Goal: Task Accomplishment & Management: Use online tool/utility

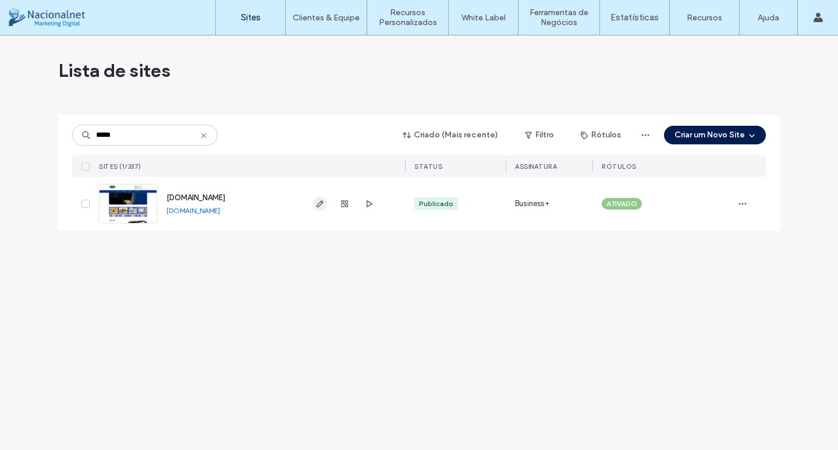
type input "*****"
click at [325, 204] on span "button" at bounding box center [320, 204] width 14 height 14
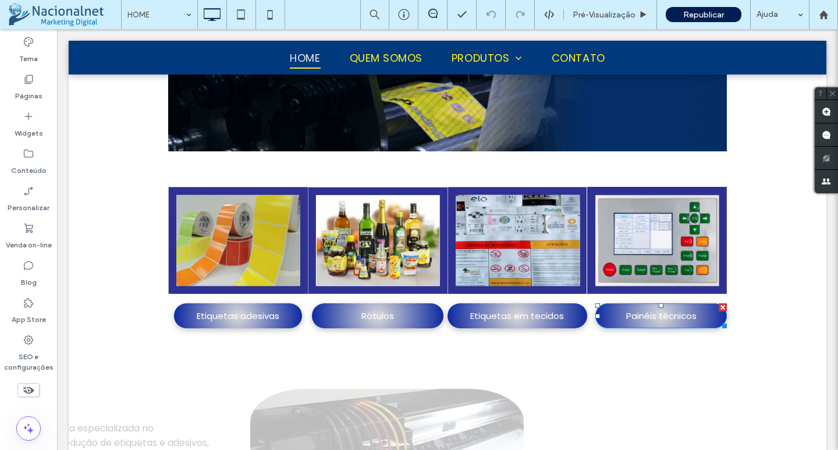
scroll to position [233, 0]
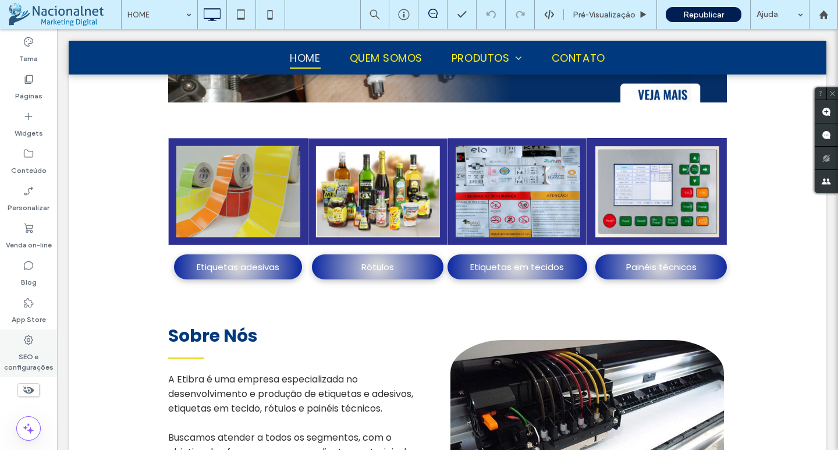
click at [27, 351] on label "SEO e configurações" at bounding box center [28, 359] width 57 height 27
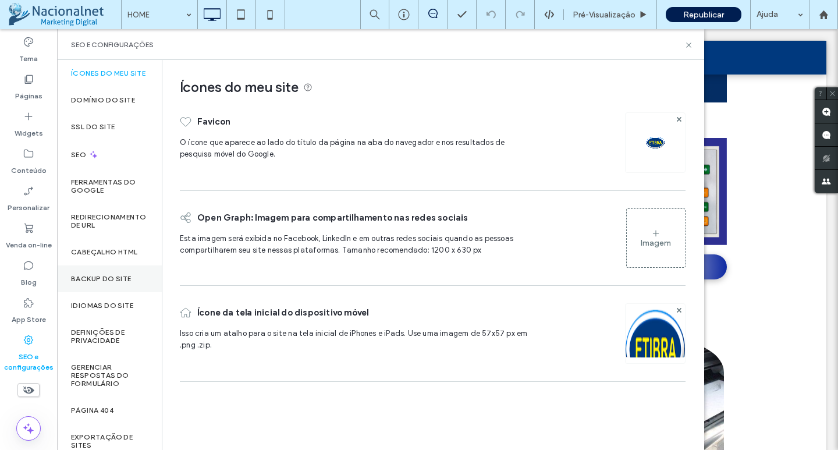
scroll to position [52, 0]
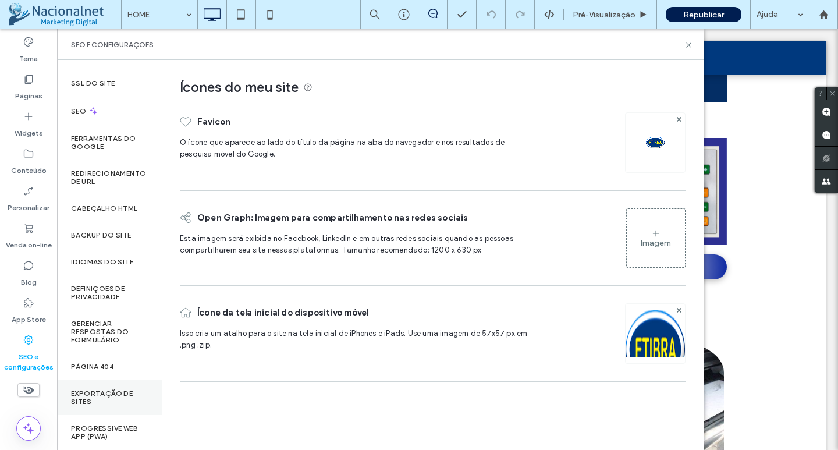
click at [115, 398] on label "Exportação de sites" at bounding box center [109, 397] width 77 height 16
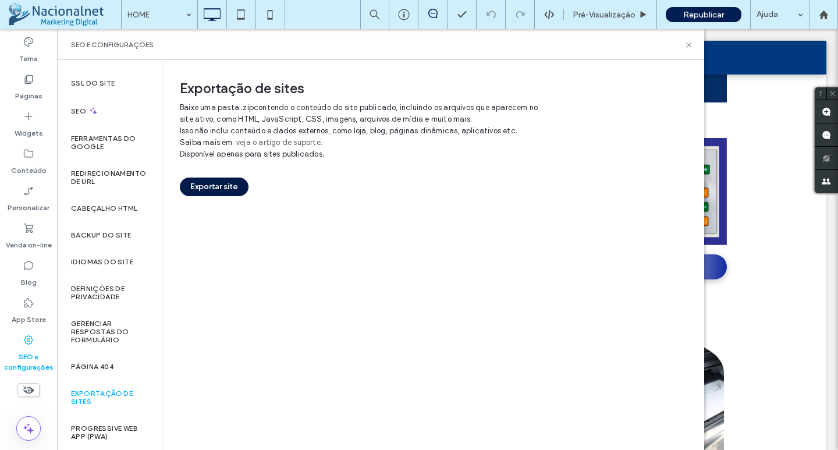
click at [226, 180] on button "Exportar site" at bounding box center [214, 187] width 69 height 19
click at [689, 47] on icon at bounding box center [689, 45] width 9 height 9
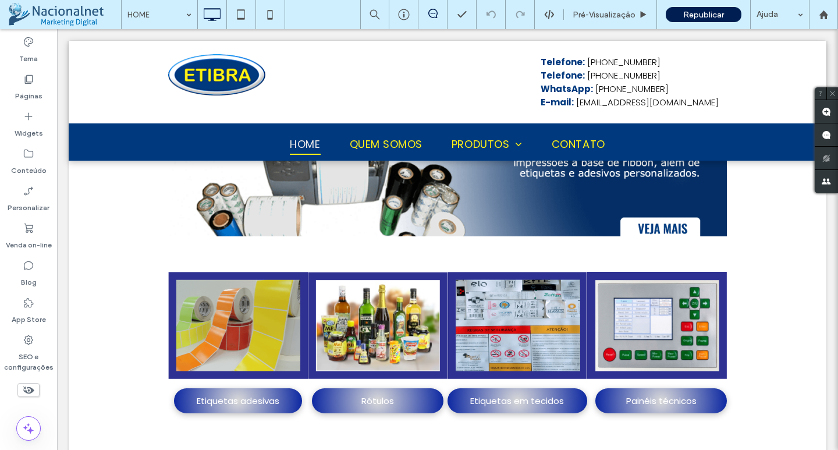
scroll to position [0, 0]
